Goal: Task Accomplishment & Management: Use online tool/utility

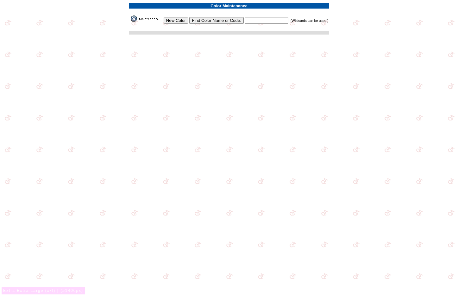
click at [251, 20] on input "text" at bounding box center [266, 20] width 43 height 7
type input "red"
click at [241, 23] on input "Find Color Name or Code:" at bounding box center [216, 20] width 54 height 7
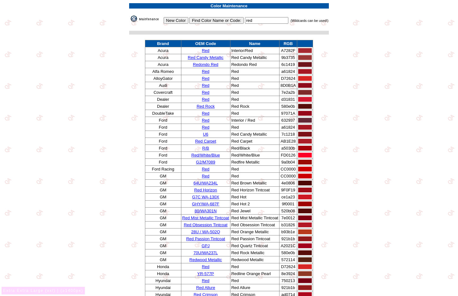
click at [257, 20] on input "red" at bounding box center [266, 20] width 43 height 7
type input "*"
click at [233, 19] on input "Find Color Name or Code:" at bounding box center [216, 20] width 54 height 7
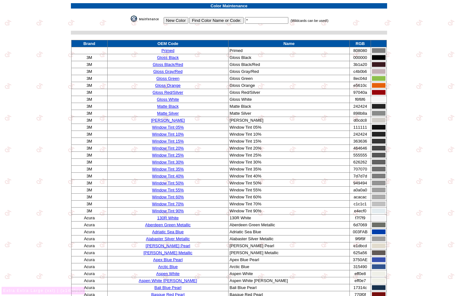
click at [178, 19] on input "New Color" at bounding box center [176, 20] width 25 height 7
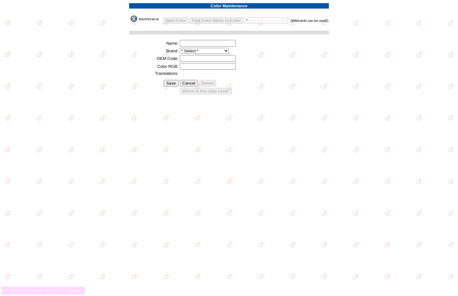
click at [203, 51] on select "* Select * 3D Carbon 3M ACE Acura Advent Agri-Cover Alfa Romeo AlloyGator Alpin…" at bounding box center [204, 51] width 49 height 6
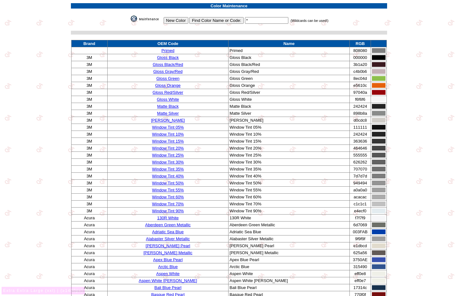
click at [171, 52] on link "Primed" at bounding box center [167, 50] width 13 height 5
click at [174, 51] on link "Primed" at bounding box center [167, 50] width 13 height 5
click at [180, 19] on input "New Color" at bounding box center [176, 20] width 25 height 7
click at [173, 73] on link "Gloss Gray/Red" at bounding box center [167, 71] width 29 height 5
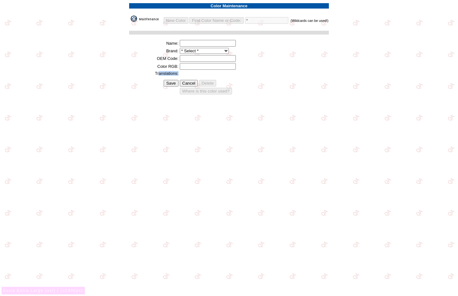
drag, startPoint x: 166, startPoint y: 73, endPoint x: 199, endPoint y: 73, distance: 33.5
click at [199, 73] on tr "Translations:" at bounding box center [228, 73] width 199 height 5
click at [227, 72] on td at bounding box center [253, 73] width 149 height 5
click at [143, 19] on img at bounding box center [147, 19] width 32 height 6
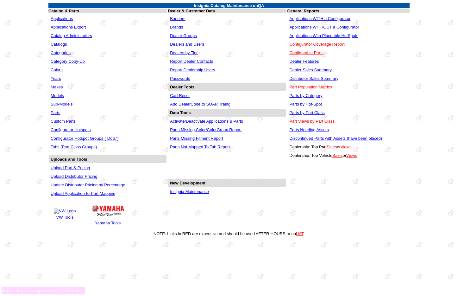
click at [60, 86] on link "Makes" at bounding box center [57, 87] width 12 height 5
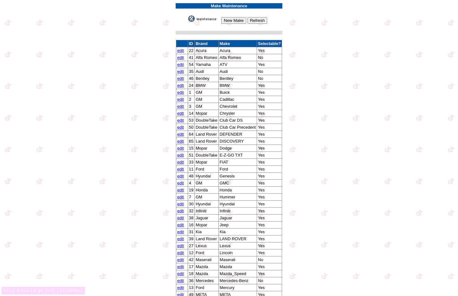
click at [179, 51] on link "edit" at bounding box center [180, 50] width 7 height 5
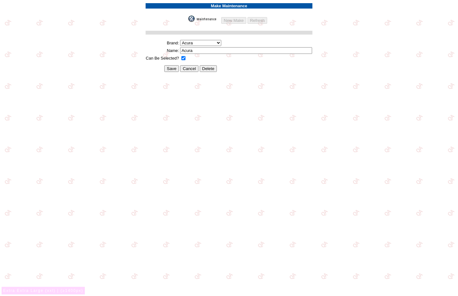
click at [203, 45] on select "Acura Alfa Romeo Audi Bentley BMW DoubleTake Ford Ford Racing GM GST Honda Hyun…" at bounding box center [200, 43] width 41 height 6
click at [210, 20] on img at bounding box center [204, 19] width 32 height 6
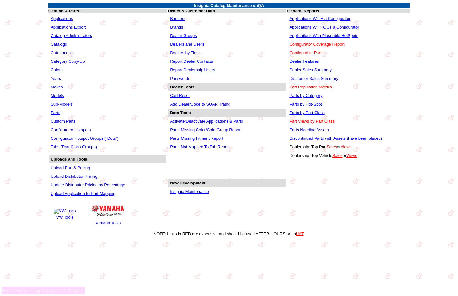
click at [58, 69] on link "Colors" at bounding box center [57, 69] width 12 height 5
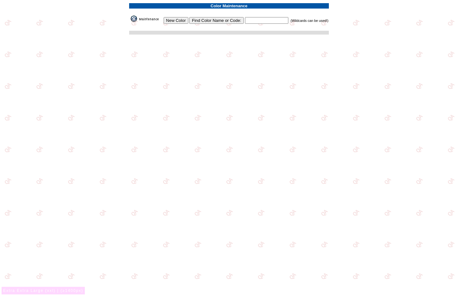
click at [252, 20] on input "text" at bounding box center [266, 20] width 43 height 7
click at [237, 22] on input "Find Color Name or Code:" at bounding box center [216, 20] width 54 height 7
click at [258, 18] on input "text" at bounding box center [266, 20] width 43 height 7
type input "*"
click at [227, 20] on input "Find Color Name or Code:" at bounding box center [216, 20] width 54 height 7
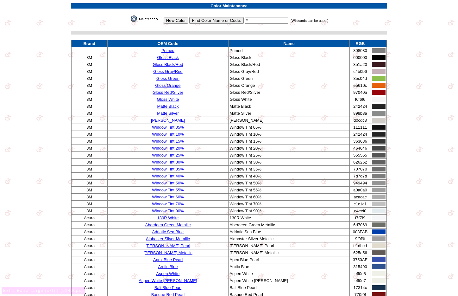
click at [169, 77] on link "Gloss Green" at bounding box center [167, 78] width 23 height 5
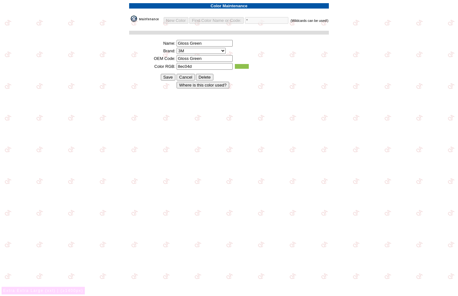
click at [153, 19] on img at bounding box center [147, 19] width 32 height 6
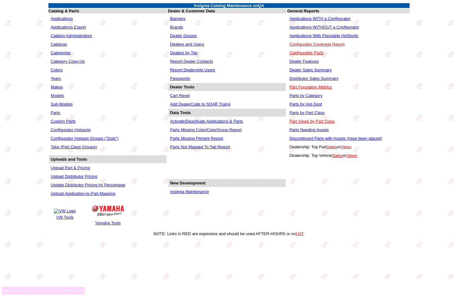
click at [62, 70] on link "Colors" at bounding box center [57, 69] width 12 height 5
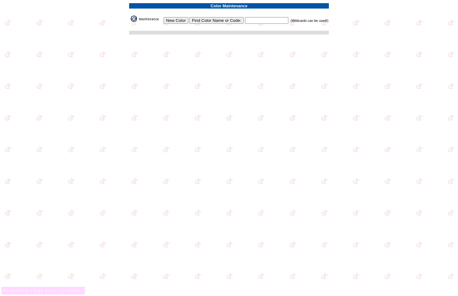
click at [177, 21] on input "New Color" at bounding box center [176, 20] width 25 height 7
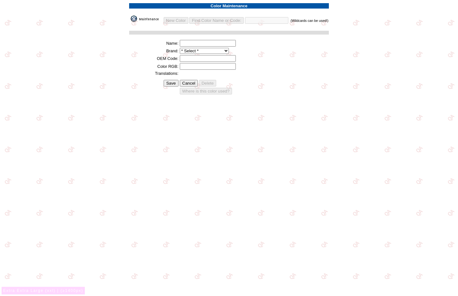
click at [178, 82] on input "Save" at bounding box center [171, 83] width 15 height 7
click at [201, 44] on input "text" at bounding box center [208, 43] width 56 height 7
type input "test"
click at [200, 57] on input "text" at bounding box center [208, 58] width 56 height 7
type input "test"
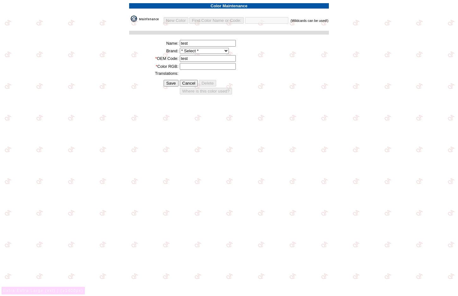
click at [196, 66] on input "text" at bounding box center [208, 66] width 56 height 7
click at [178, 86] on input "Save" at bounding box center [171, 83] width 15 height 7
click at [199, 66] on input "text" at bounding box center [208, 66] width 56 height 7
type input "tset"
click at [178, 81] on input "Save" at bounding box center [171, 83] width 15 height 7
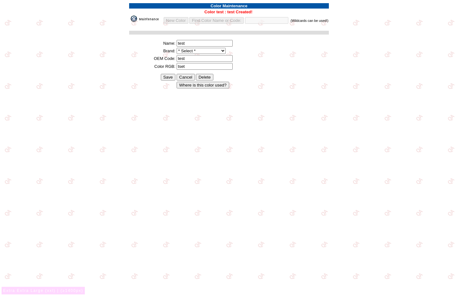
click at [206, 85] on input "Where is this color used?" at bounding box center [203, 85] width 53 height 7
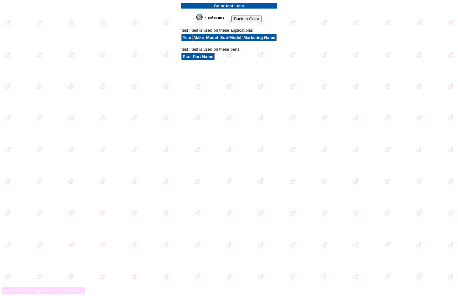
click at [232, 19] on input "Back to Color" at bounding box center [246, 19] width 30 height 7
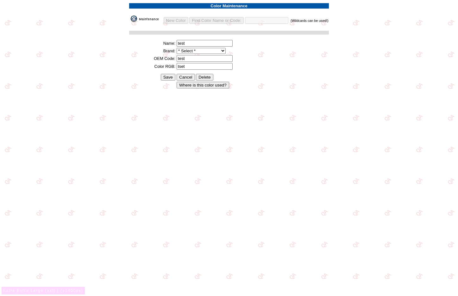
click at [154, 19] on img at bounding box center [147, 19] width 32 height 6
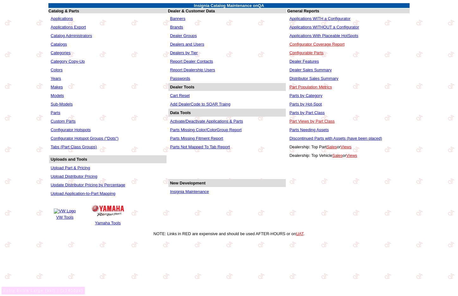
click at [58, 70] on link "Colors" at bounding box center [57, 69] width 12 height 5
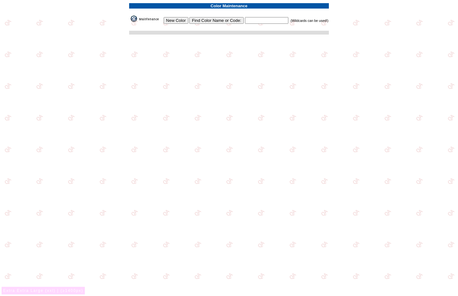
click at [261, 24] on td "New Color Find Color Name or Code: (Wildcards can be used!)" at bounding box center [228, 19] width 199 height 9
click at [262, 20] on input "text" at bounding box center [266, 20] width 43 height 7
type input "*"
click at [235, 20] on input "Find Color Name or Code:" at bounding box center [216, 20] width 54 height 7
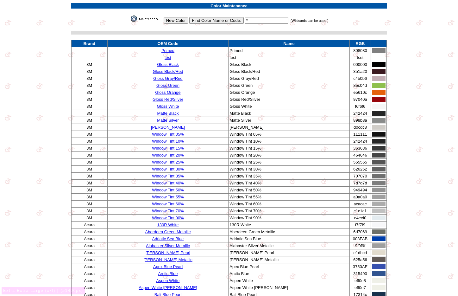
click at [176, 65] on link "Gloss Black" at bounding box center [168, 64] width 22 height 5
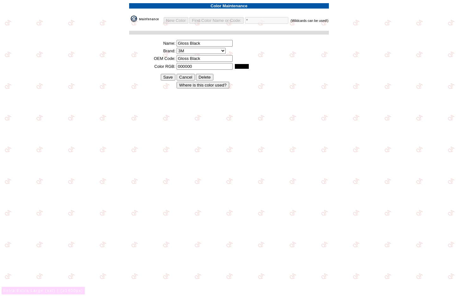
click at [226, 86] on input "Where is this color used?" at bounding box center [203, 85] width 53 height 7
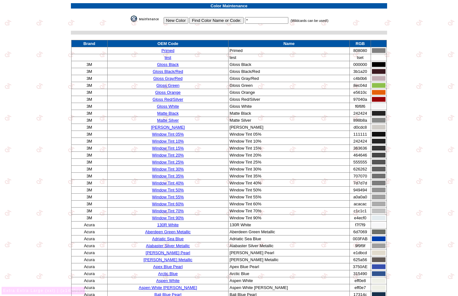
click at [171, 126] on link "[PERSON_NAME]" at bounding box center [168, 127] width 34 height 5
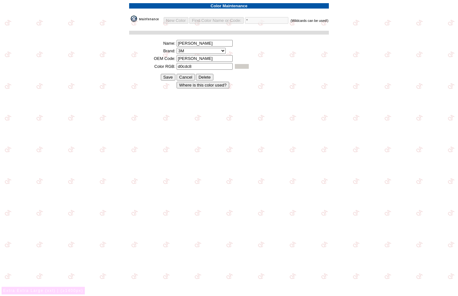
click at [193, 84] on input "Where is this color used?" at bounding box center [203, 85] width 53 height 7
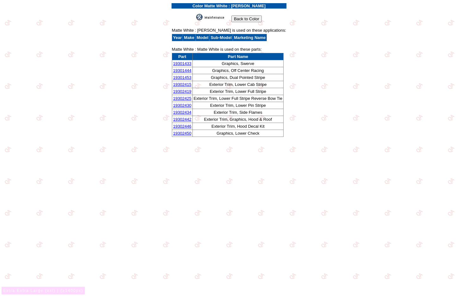
click at [246, 20] on input "Back to Color" at bounding box center [246, 19] width 30 height 7
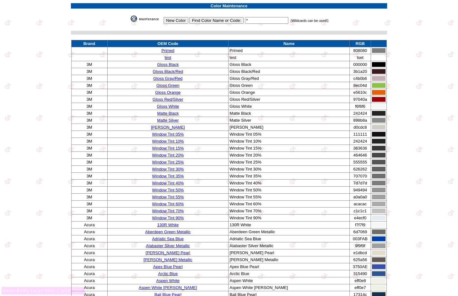
click at [172, 172] on td "Window Tint 35%" at bounding box center [167, 175] width 121 height 7
click at [172, 170] on link "Window Tint 30%" at bounding box center [168, 168] width 32 height 5
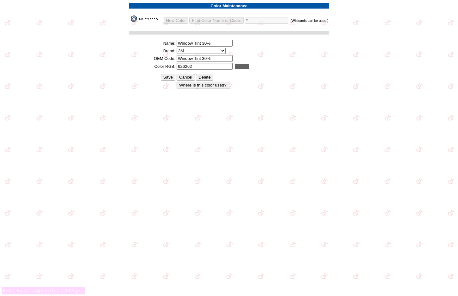
click at [226, 84] on input "Where is this color used?" at bounding box center [203, 85] width 53 height 7
drag, startPoint x: 0, startPoint y: 0, endPoint x: 275, endPoint y: 106, distance: 295.2
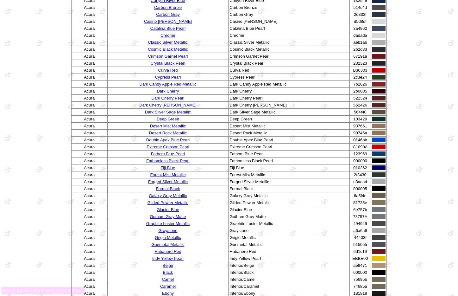
scroll to position [392, 0]
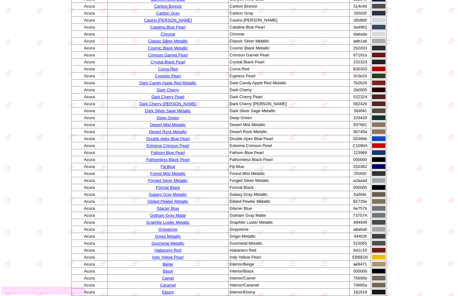
click at [179, 117] on link "Deep Green" at bounding box center [168, 117] width 22 height 5
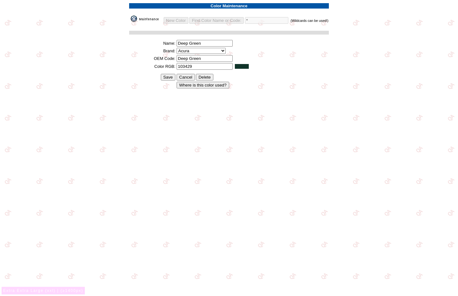
click at [200, 87] on input "Where is this color used?" at bounding box center [203, 85] width 53 height 7
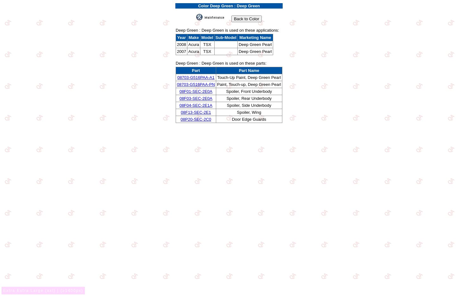
click at [222, 77] on td "Touch-Up Paint, Deep Green Pearl" at bounding box center [249, 77] width 66 height 7
drag, startPoint x: 222, startPoint y: 77, endPoint x: 275, endPoint y: 77, distance: 52.2
click at [275, 77] on td "Touch-Up Paint, Deep Green Pearl" at bounding box center [249, 77] width 66 height 7
copy td "Touch-Up Paint, Deep Green Pearl"
click at [220, 83] on td "Paint, Touch-up, Deep Green Pearl" at bounding box center [249, 84] width 66 height 7
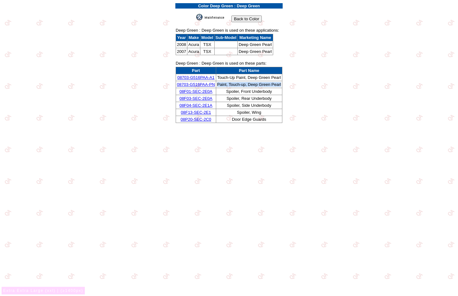
drag, startPoint x: 220, startPoint y: 83, endPoint x: 277, endPoint y: 85, distance: 57.6
click at [277, 85] on td "Paint, Touch-up, Deep Green Pearl" at bounding box center [249, 84] width 66 height 7
copy td "Paint, Touch-up, Deep Green Pearl"
click at [228, 91] on td "Spoiler, Front Underbody" at bounding box center [249, 91] width 66 height 7
drag, startPoint x: 229, startPoint y: 91, endPoint x: 267, endPoint y: 94, distance: 39.0
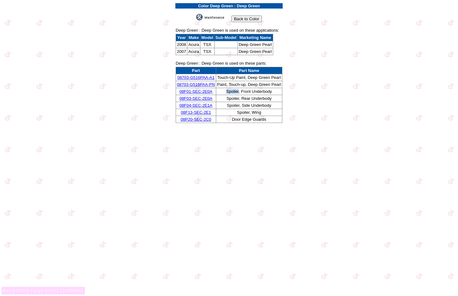
click at [237, 92] on td "Spoiler, Front Underbody" at bounding box center [249, 91] width 66 height 7
click at [267, 93] on td "Spoiler, Front Underbody" at bounding box center [249, 91] width 66 height 7
click at [267, 90] on td "Spoiler, Front Underbody" at bounding box center [249, 91] width 66 height 7
drag, startPoint x: 267, startPoint y: 90, endPoint x: 233, endPoint y: 88, distance: 33.9
click at [233, 88] on td "Spoiler, Front Underbody" at bounding box center [249, 91] width 66 height 7
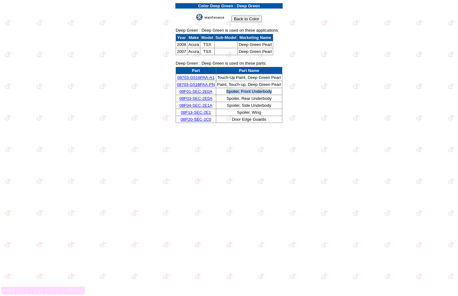
copy td "Spoiler, Front Underbody"
click at [238, 111] on td "Spoiler, Wing" at bounding box center [249, 112] width 66 height 7
drag, startPoint x: 238, startPoint y: 111, endPoint x: 254, endPoint y: 111, distance: 15.8
click at [254, 111] on td "Spoiler, Wing" at bounding box center [249, 112] width 66 height 7
copy td "Spoiler, Wing"
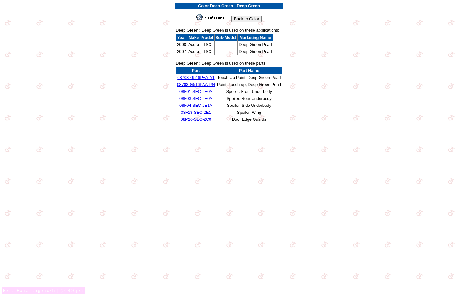
click at [237, 120] on td "Door Edge Guards" at bounding box center [249, 119] width 66 height 7
drag, startPoint x: 237, startPoint y: 120, endPoint x: 258, endPoint y: 119, distance: 21.2
click at [248, 119] on td "Door Edge Guards" at bounding box center [249, 119] width 66 height 7
click at [258, 119] on td "Door Edge Guards" at bounding box center [249, 119] width 66 height 7
click at [236, 119] on td "Door Edge Guards" at bounding box center [249, 119] width 66 height 7
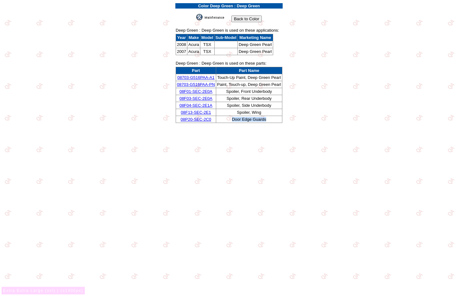
drag, startPoint x: 236, startPoint y: 119, endPoint x: 260, endPoint y: 120, distance: 24.1
click at [260, 120] on td "Door Edge Guards" at bounding box center [249, 119] width 66 height 7
copy td "Door Edge Guards"
